Goal: Task Accomplishment & Management: Complete application form

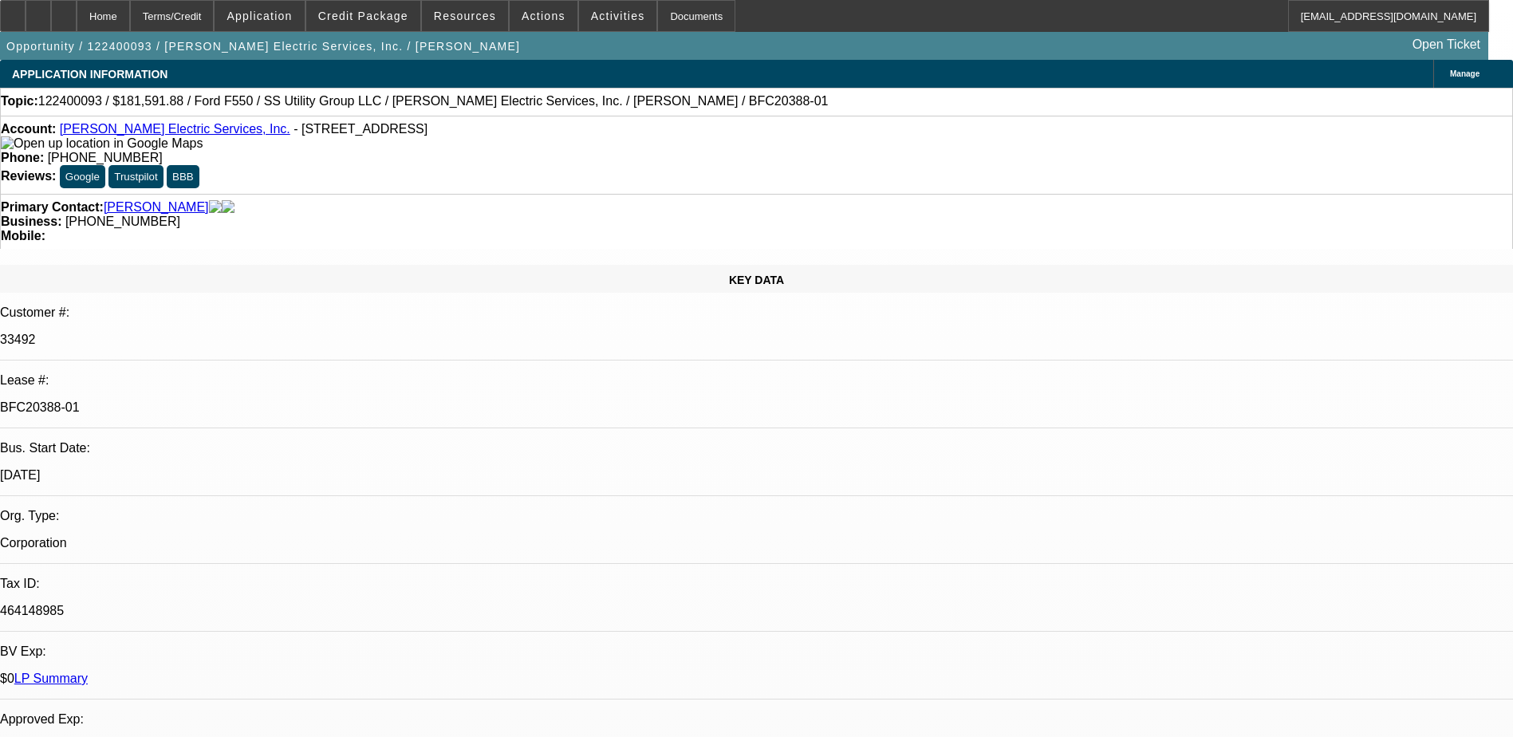
select select "0.1"
select select "0"
select select "0.1"
select select "0"
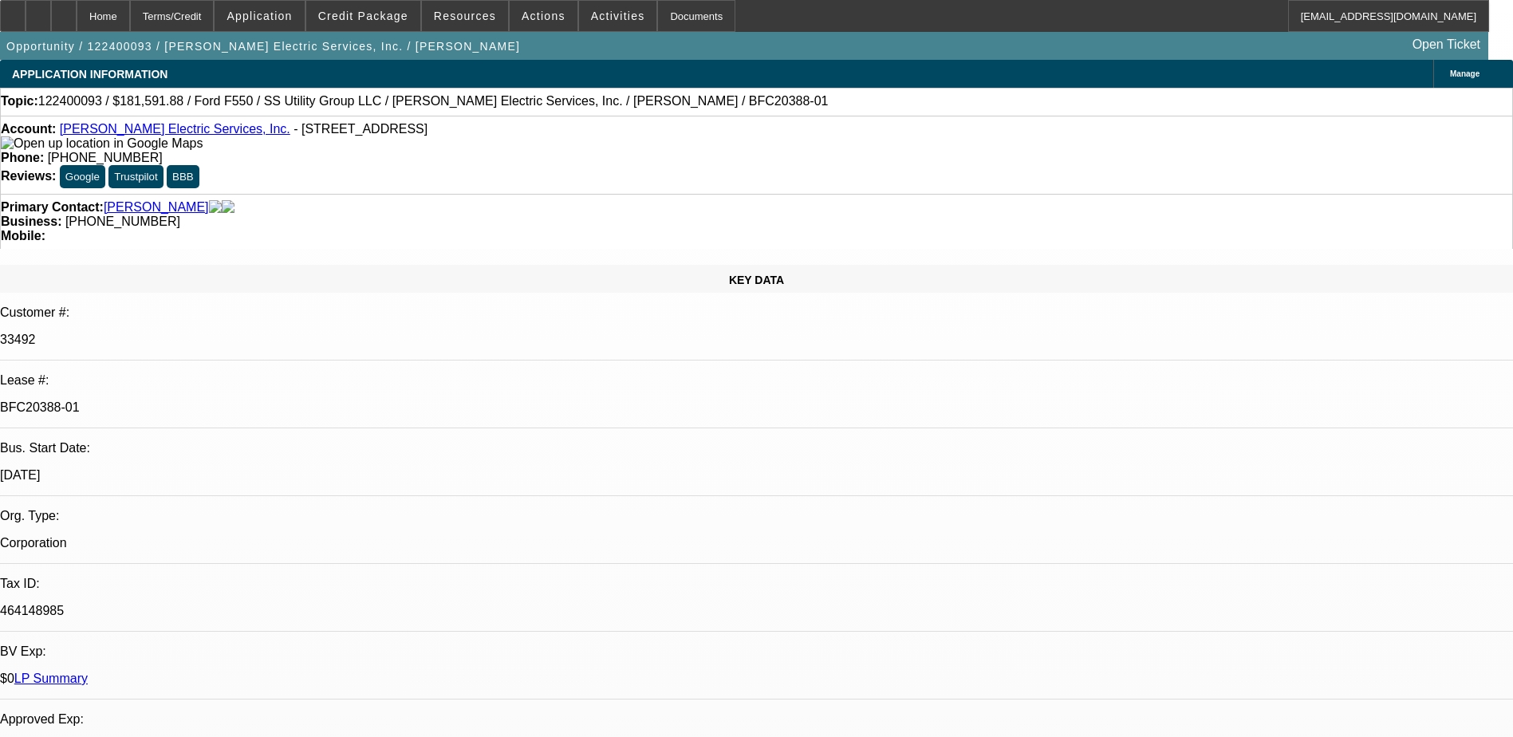
select select "0"
select select "0.2"
select select "2"
select select "0"
select select "0.15"
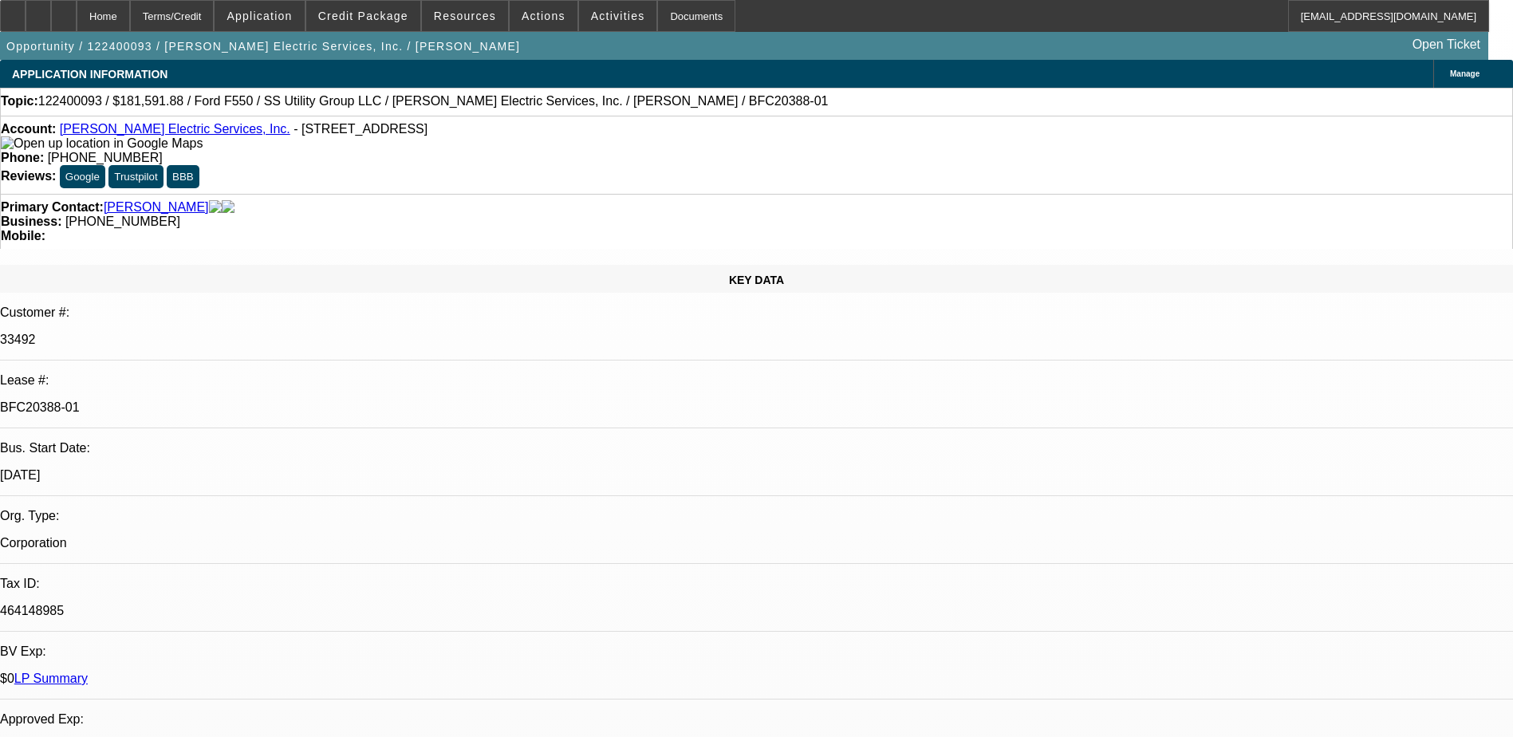
select select "0"
select select "1"
select select "6"
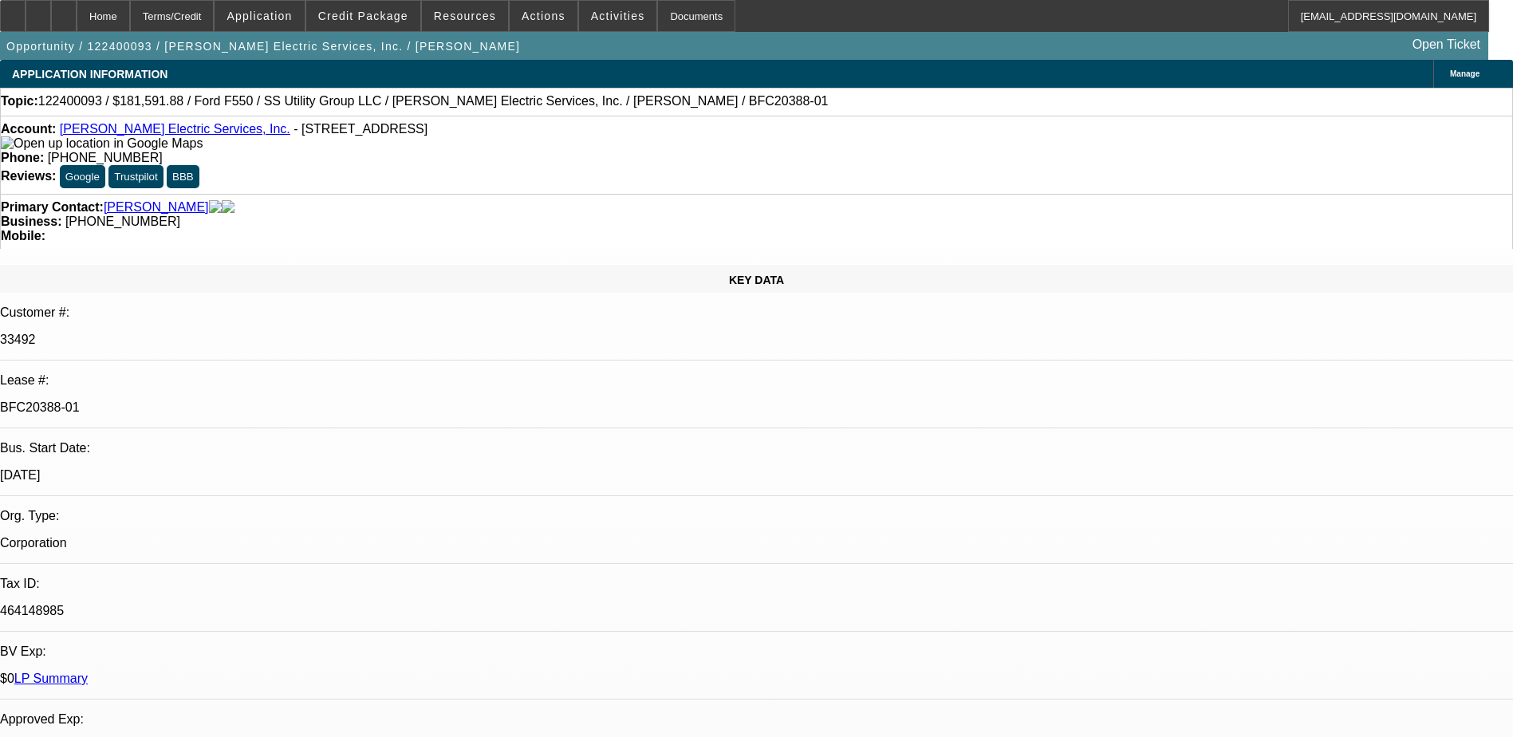
select select "1"
select select "6"
select select "1"
select select "2"
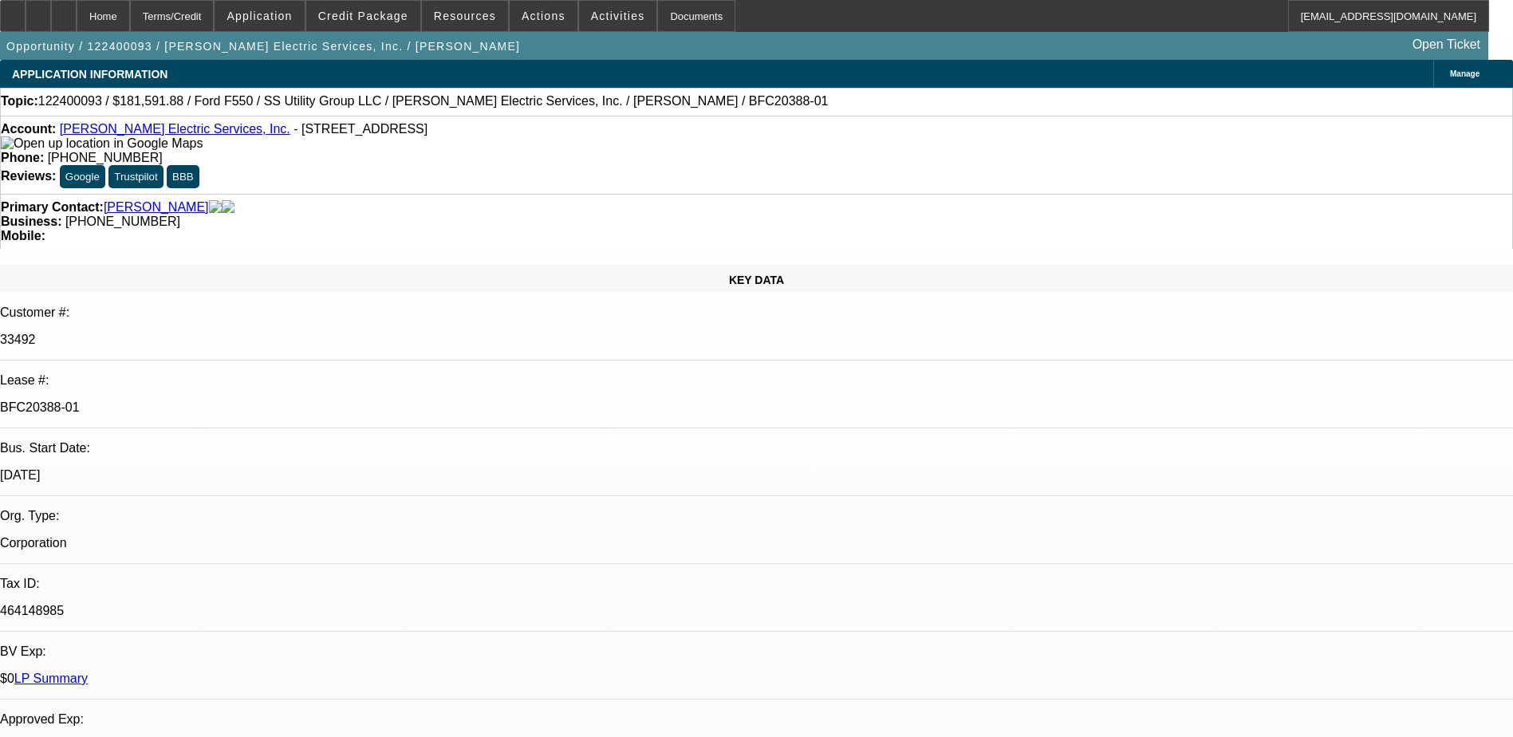
select select "6"
select select "1"
select select "6"
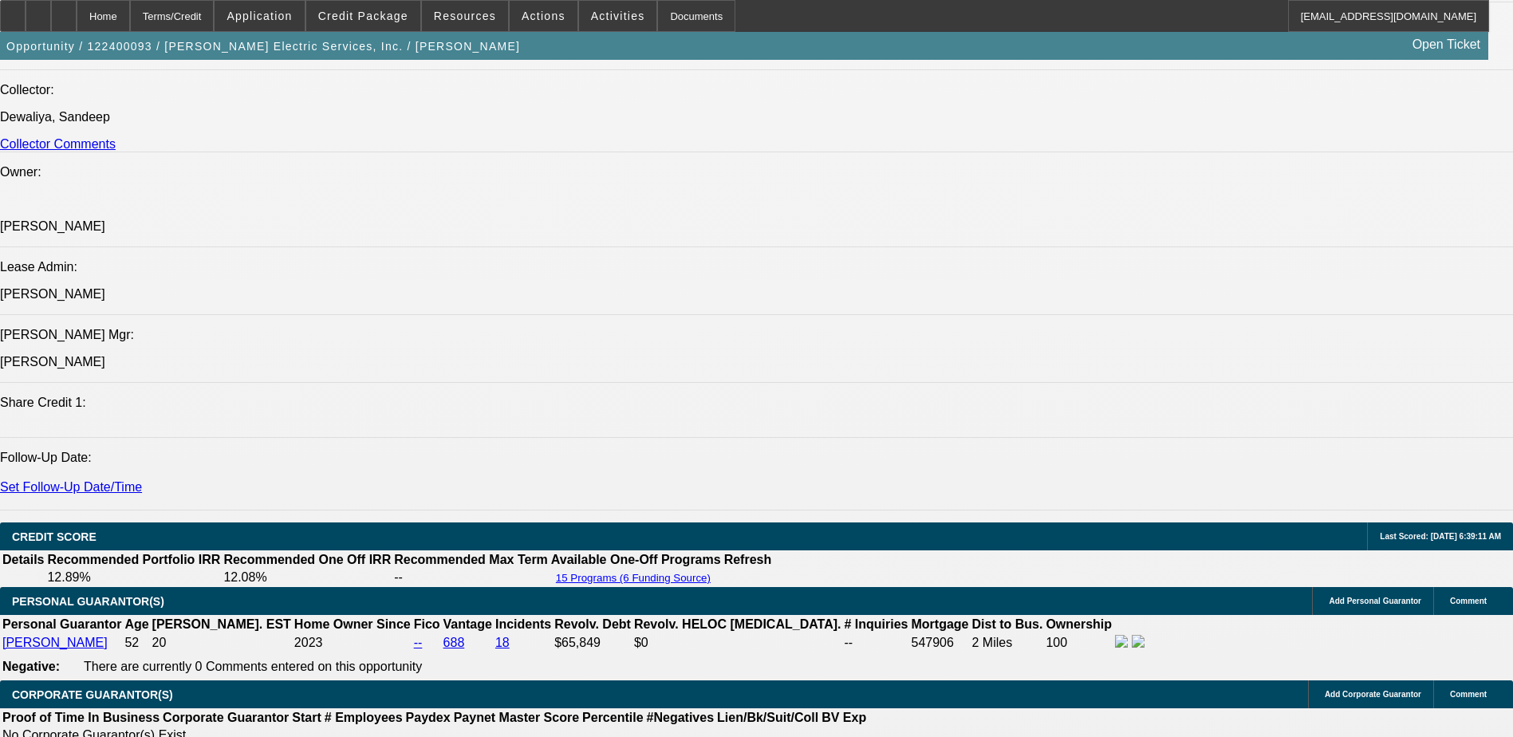
scroll to position [1956, 0]
click at [547, 23] on span at bounding box center [544, 16] width 68 height 38
click at [594, 13] on div at bounding box center [756, 368] width 1513 height 737
click at [594, 13] on span "Activities" at bounding box center [618, 16] width 54 height 13
click at [547, 11] on div at bounding box center [756, 368] width 1513 height 737
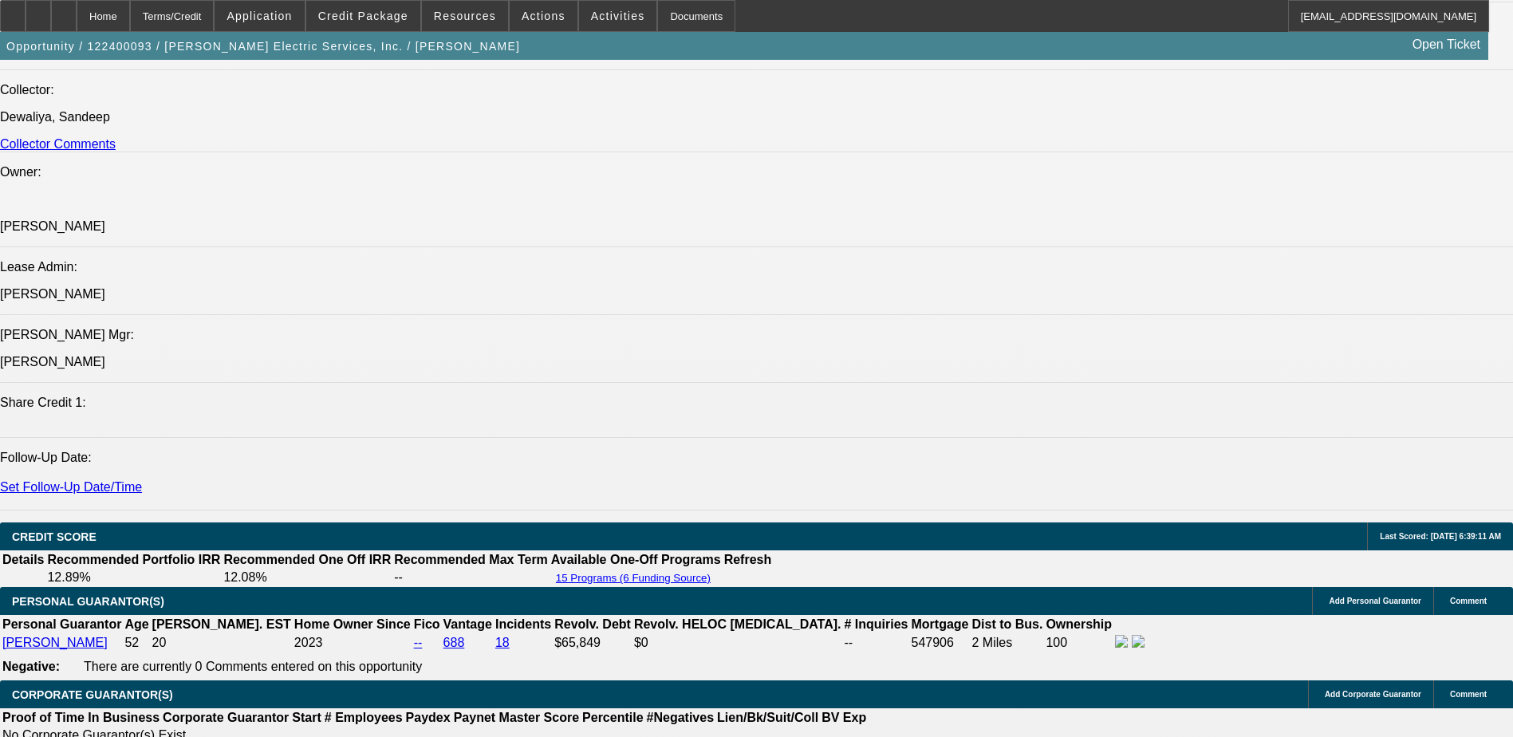
click at [547, 11] on span "Actions" at bounding box center [544, 16] width 44 height 13
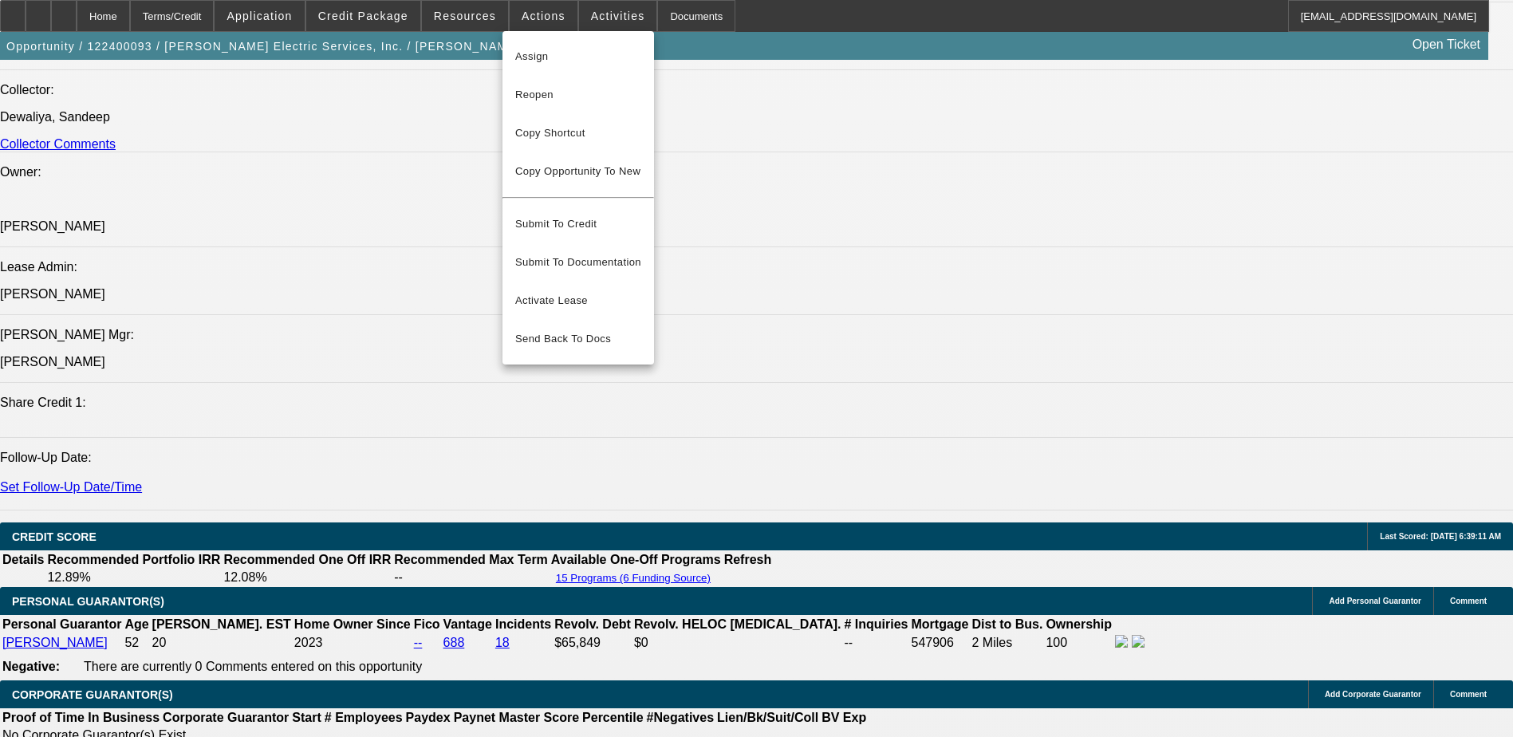
click at [592, 11] on div at bounding box center [756, 368] width 1513 height 737
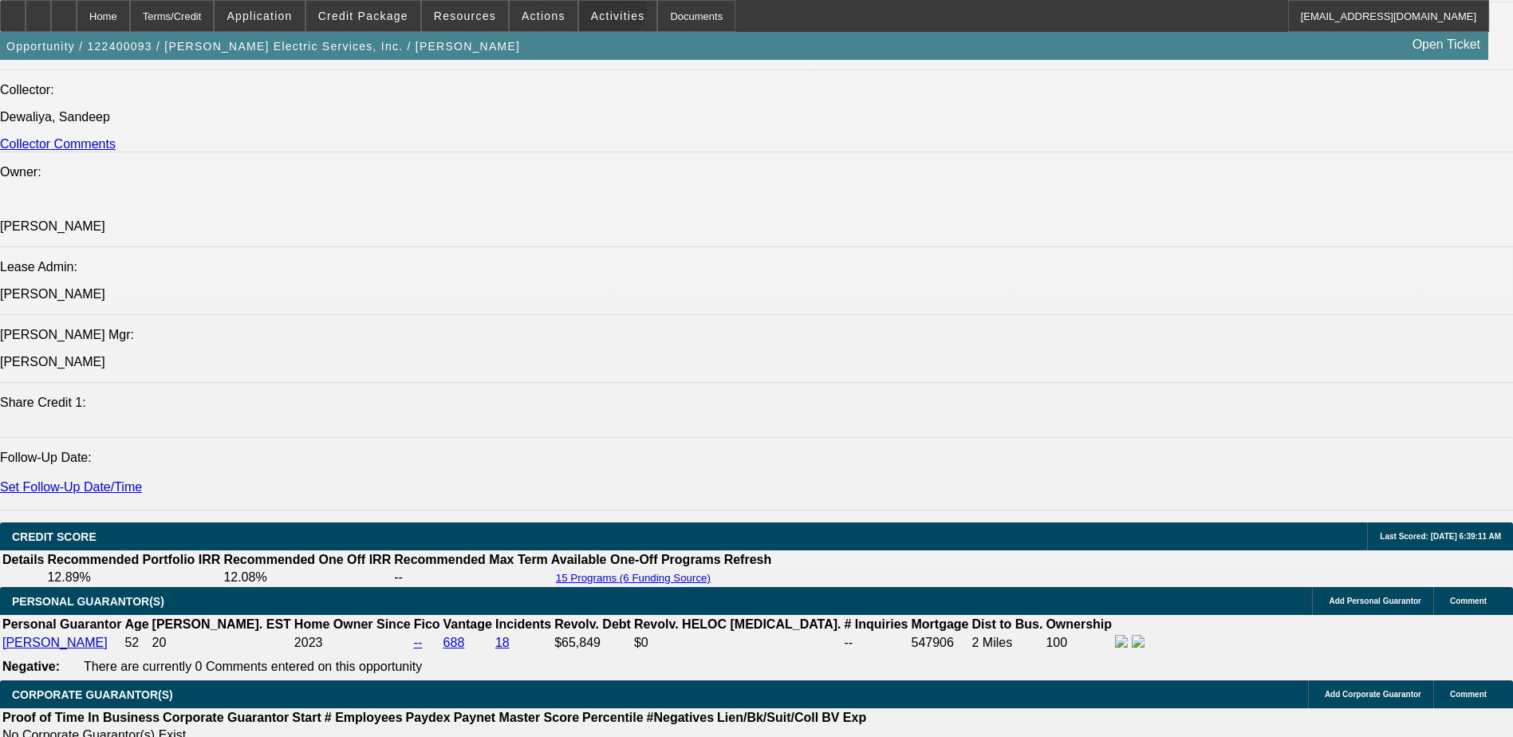
click at [593, 11] on span "Activities" at bounding box center [618, 16] width 54 height 13
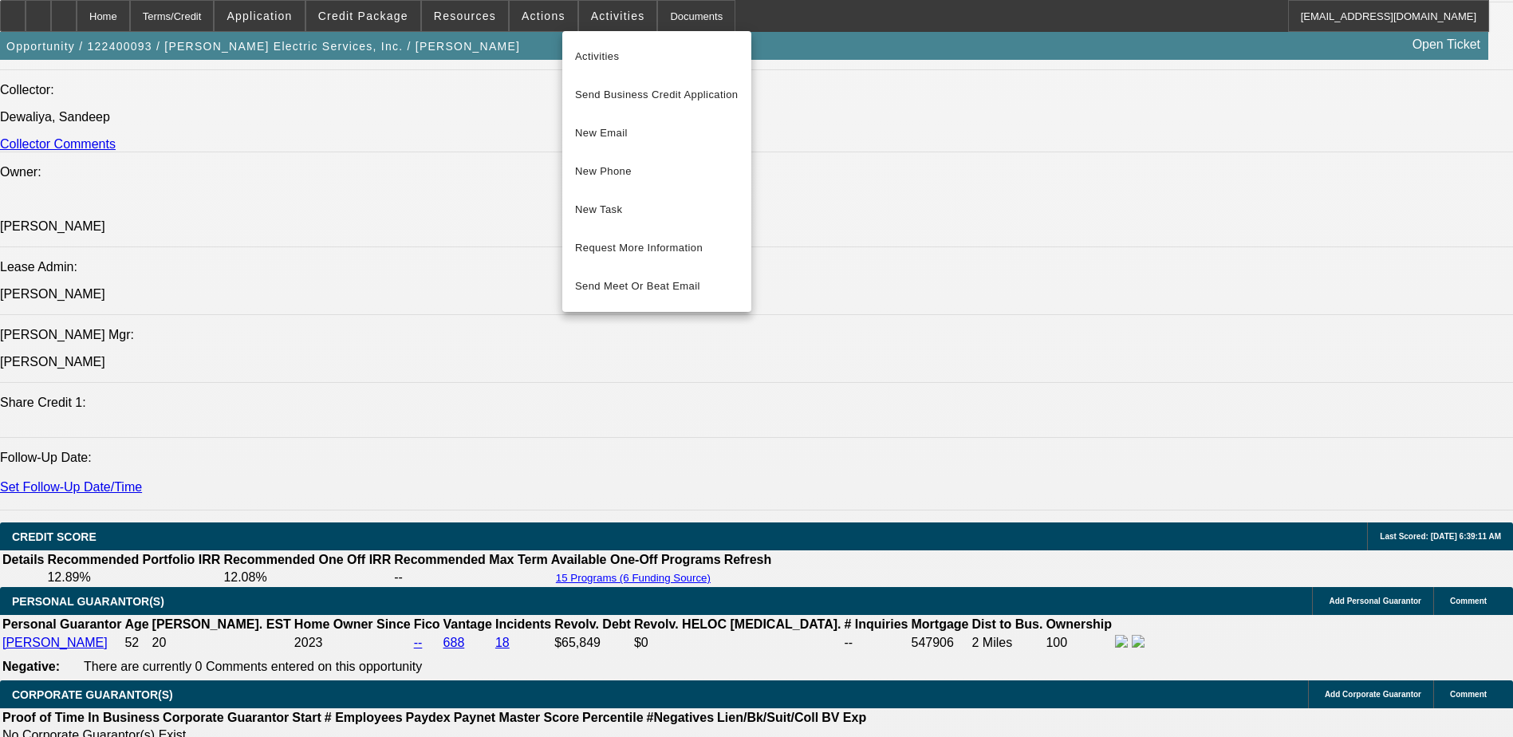
click at [641, 10] on div at bounding box center [756, 368] width 1513 height 737
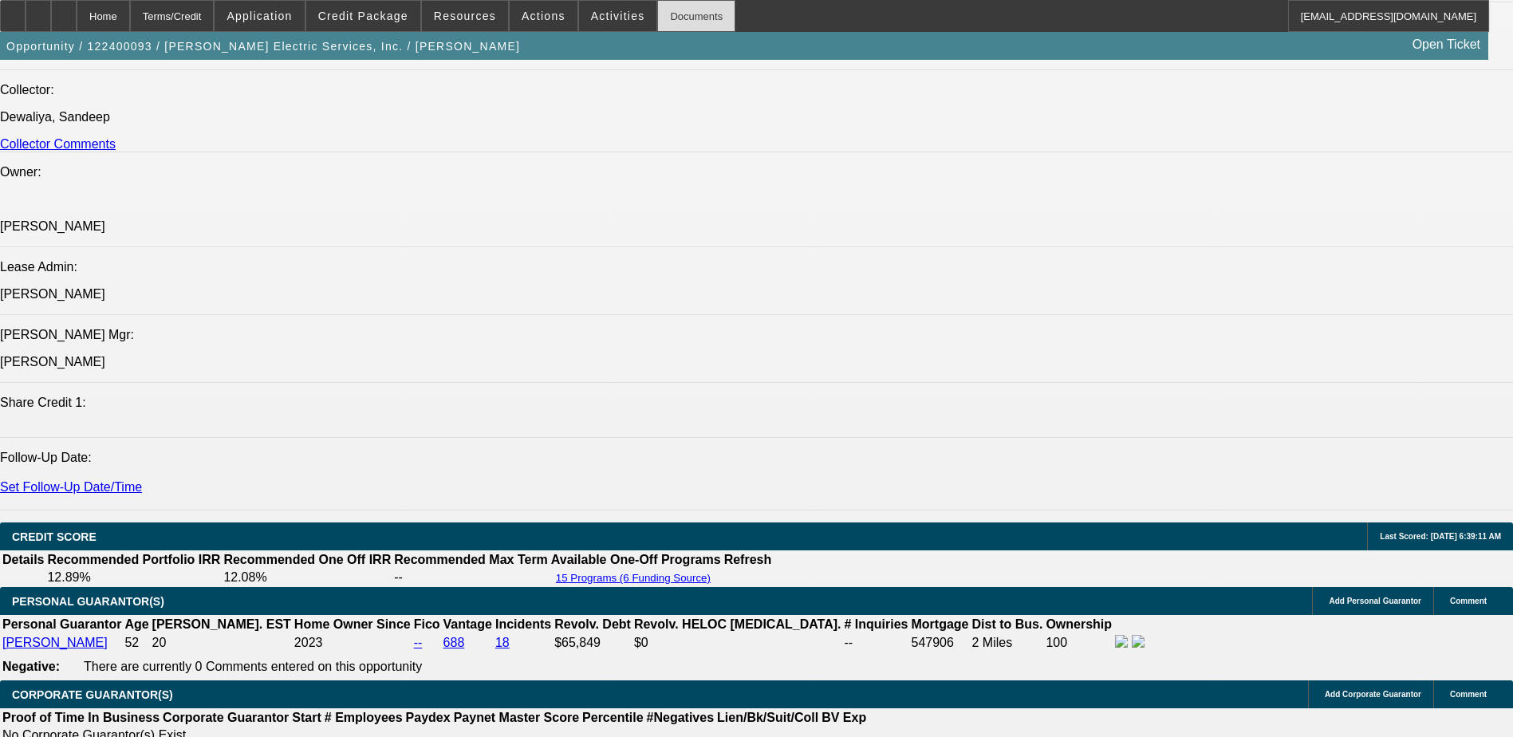
click at [657, 11] on div "Documents" at bounding box center [696, 16] width 78 height 32
click at [465, 18] on span "Resources" at bounding box center [465, 16] width 62 height 13
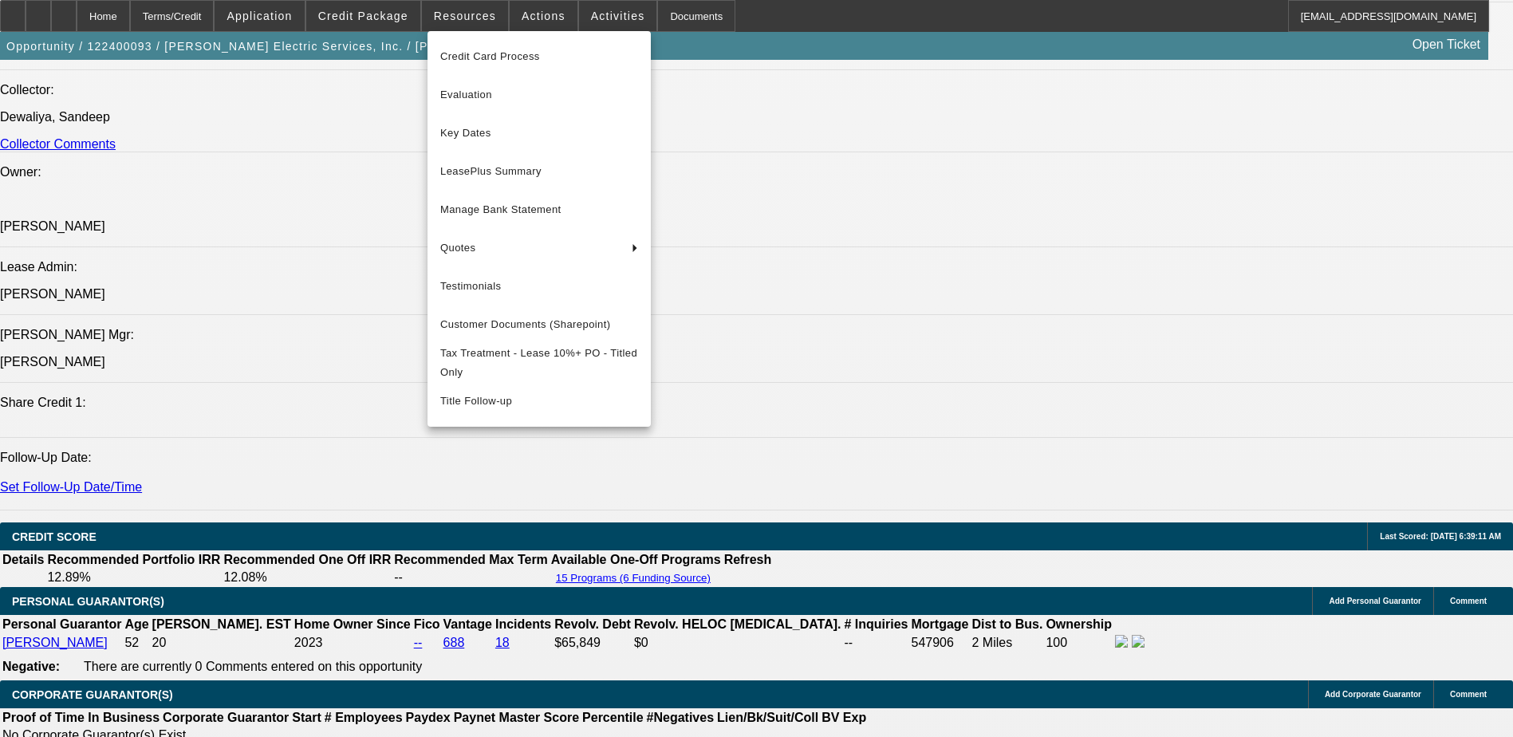
click at [542, 467] on div at bounding box center [756, 368] width 1513 height 737
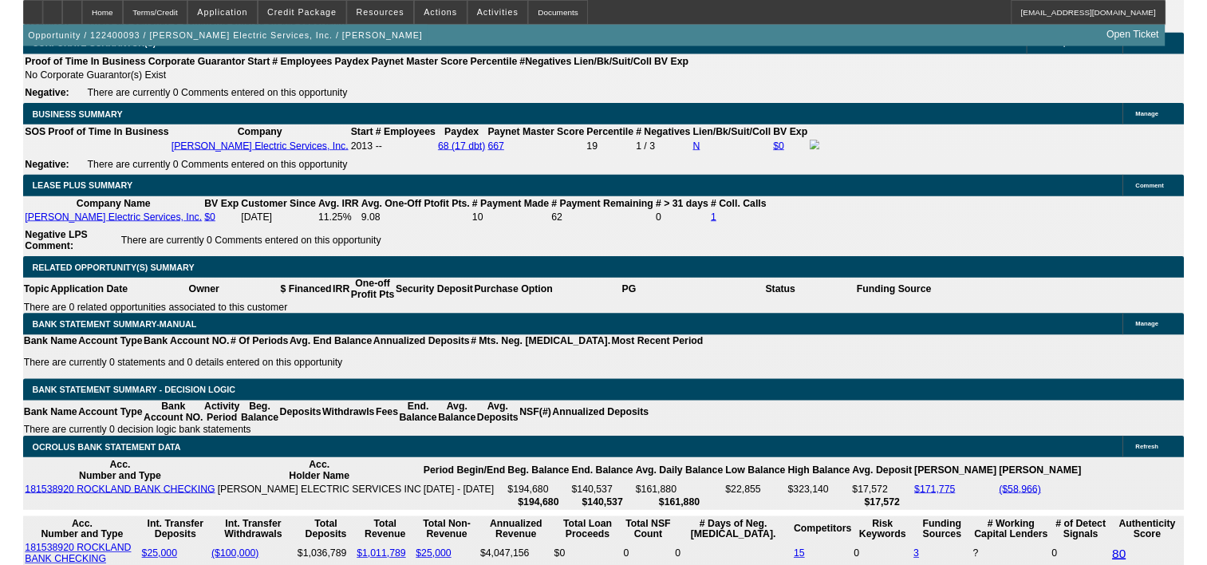
scroll to position [2813, 0]
